Goal: Task Accomplishment & Management: Manage account settings

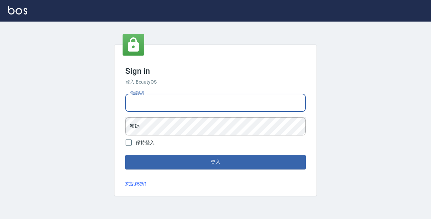
type input "0422211177"
click at [215, 162] on button "登入" at bounding box center [215, 162] width 180 height 14
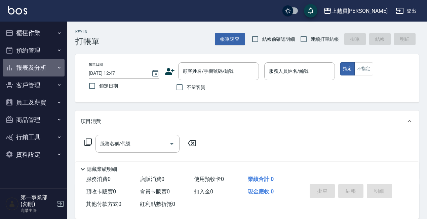
click at [57, 63] on button "報表及分析" at bounding box center [34, 68] width 62 height 18
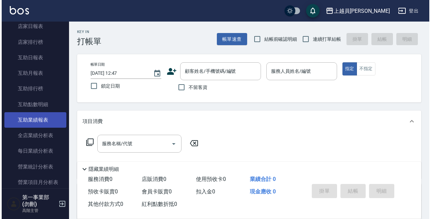
scroll to position [110, 0]
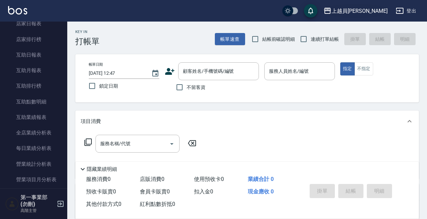
click at [381, 9] on div "上越員林" at bounding box center [360, 11] width 56 height 8
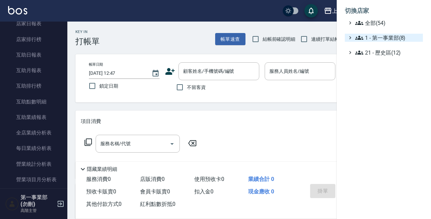
click at [377, 34] on span "1 - 第一事業部(8)" at bounding box center [387, 38] width 65 height 8
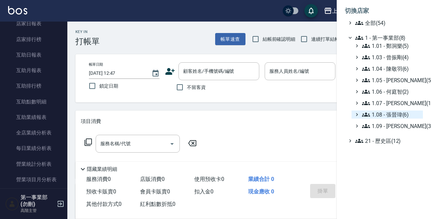
click at [396, 116] on span "1.08 - 張晉瑋(6)" at bounding box center [391, 114] width 58 height 8
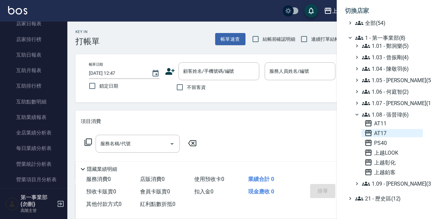
click at [391, 131] on span "AT17" at bounding box center [392, 133] width 56 height 8
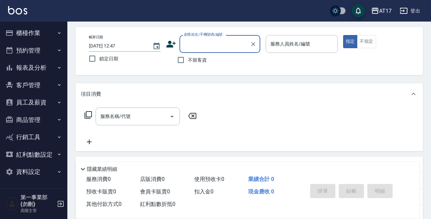
scroll to position [37, 0]
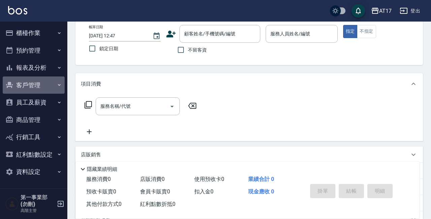
click at [55, 84] on button "客戶管理" at bounding box center [34, 85] width 62 height 18
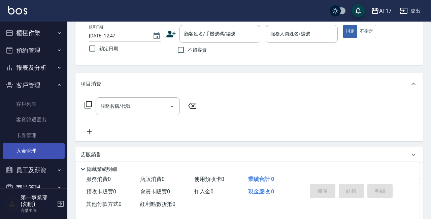
click at [37, 147] on link "入金管理" at bounding box center [34, 150] width 62 height 15
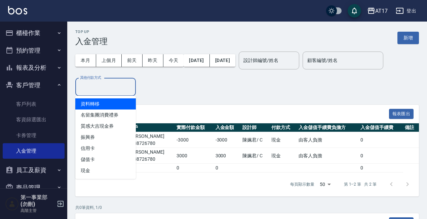
click at [115, 82] on input "其他付款方式" at bounding box center [105, 87] width 55 height 12
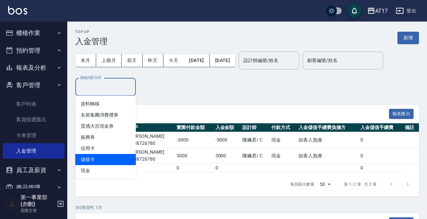
click at [116, 161] on span "儲值卡" at bounding box center [105, 159] width 61 height 11
type input "儲值卡"
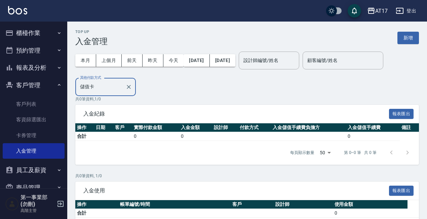
click at [199, 94] on div "本月 上個月 [DATE] [DATE] [DATE] [DATE] [DATE] 設計師編號/姓名 設計師編號/姓名 顧客編號/姓名 顧客編號/姓名 其他付…" at bounding box center [247, 71] width 344 height 50
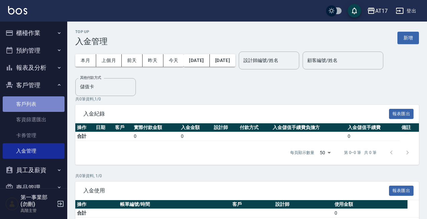
click at [36, 108] on link "客戶列表" at bounding box center [34, 103] width 62 height 15
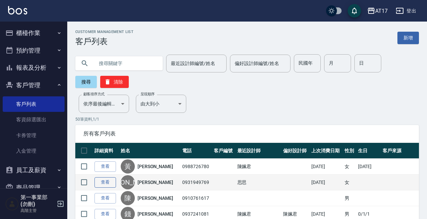
click at [115, 180] on link "查看" at bounding box center [106, 182] width 22 height 10
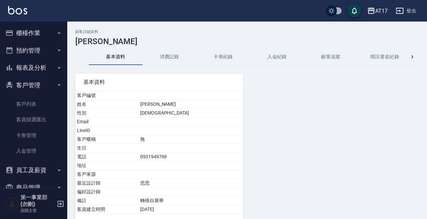
click at [177, 57] on button "消費記錄" at bounding box center [170, 57] width 54 height 16
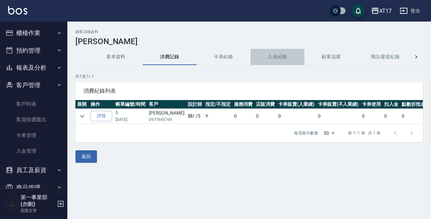
click at [272, 58] on button "入金紀錄" at bounding box center [277, 57] width 54 height 16
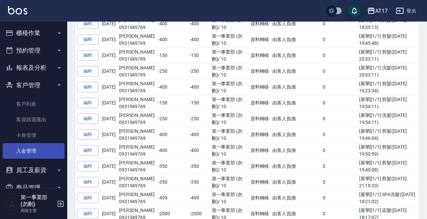
click at [43, 148] on link "入金管理" at bounding box center [34, 150] width 62 height 15
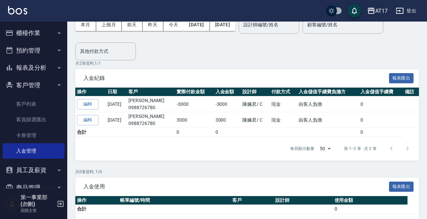
scroll to position [37, 0]
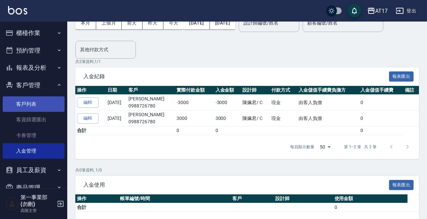
click at [27, 105] on link "客戶列表" at bounding box center [34, 103] width 62 height 15
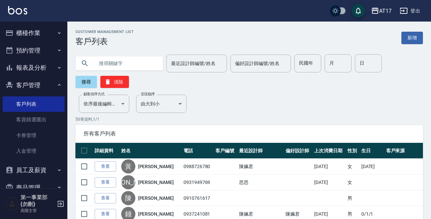
click at [137, 68] on input "text" at bounding box center [125, 63] width 63 height 18
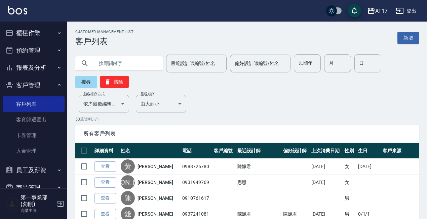
click at [146, 60] on input "text" at bounding box center [125, 63] width 63 height 18
click at [28, 89] on button "客戶管理" at bounding box center [34, 85] width 62 height 18
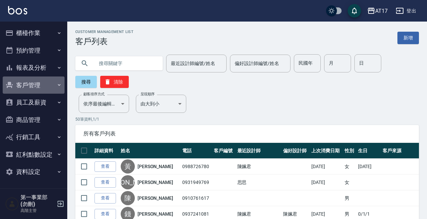
click at [40, 86] on button "客戶管理" at bounding box center [34, 85] width 62 height 18
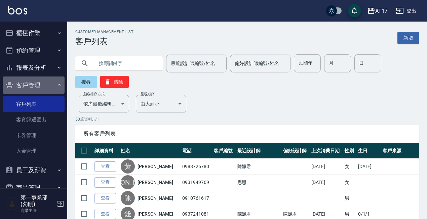
click at [40, 86] on button "客戶管理" at bounding box center [34, 85] width 62 height 18
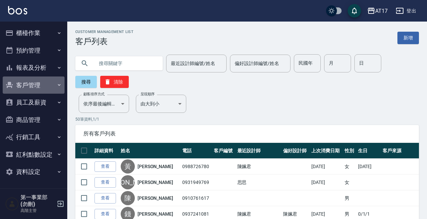
click at [40, 86] on button "客戶管理" at bounding box center [34, 85] width 62 height 18
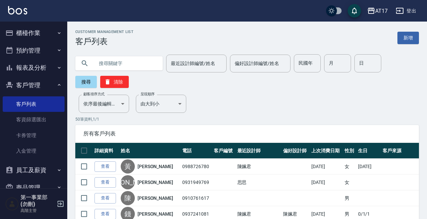
click at [40, 86] on button "客戶管理" at bounding box center [34, 85] width 62 height 18
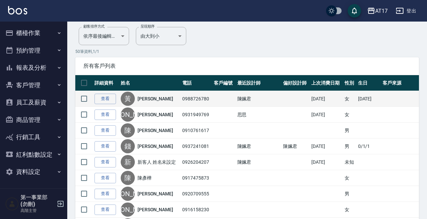
scroll to position [69, 0]
